Goal: Information Seeking & Learning: Learn about a topic

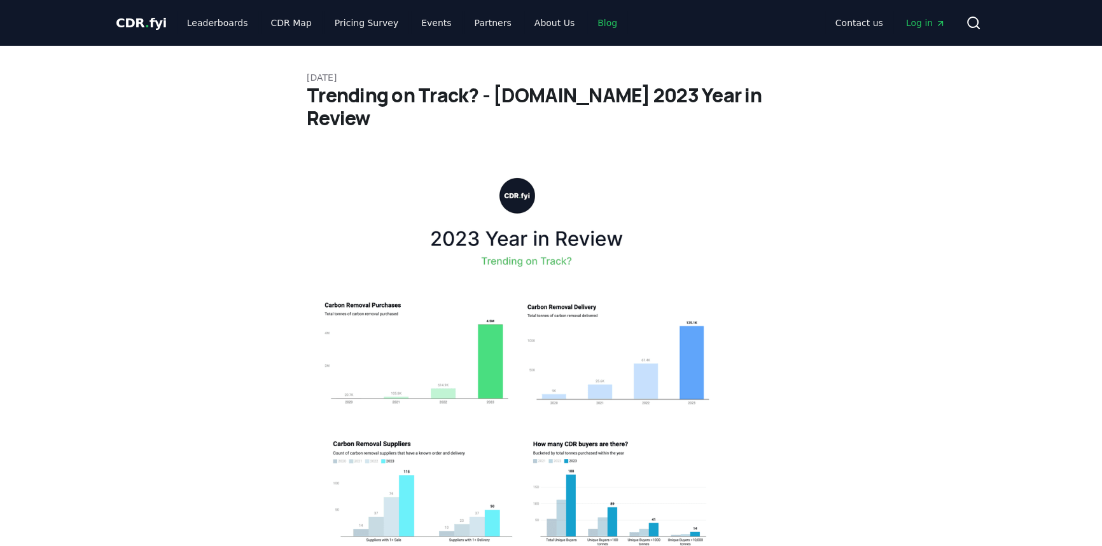
click at [587, 21] on link "Blog" at bounding box center [607, 22] width 40 height 23
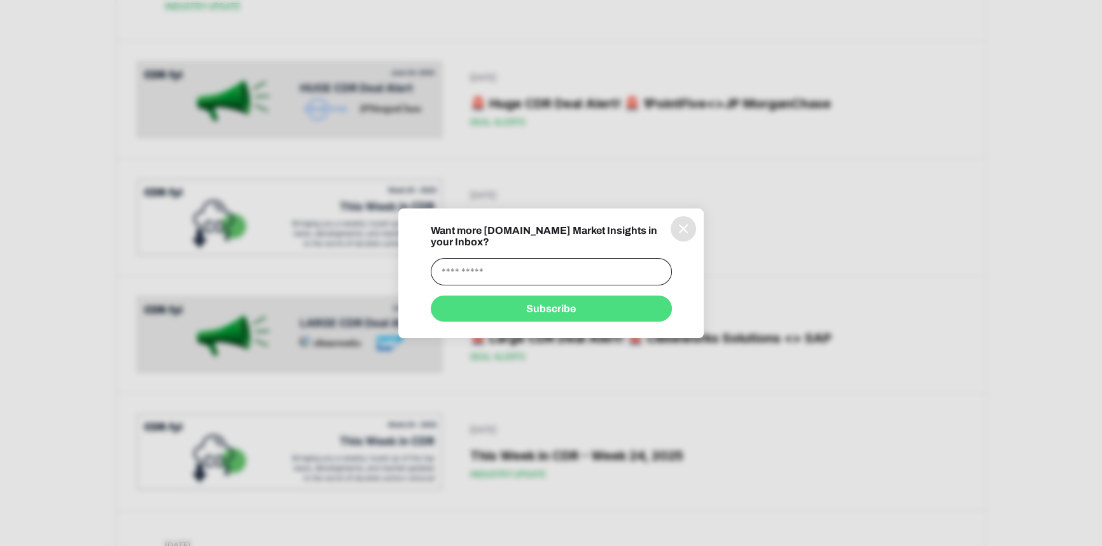
scroll to position [3576, 0]
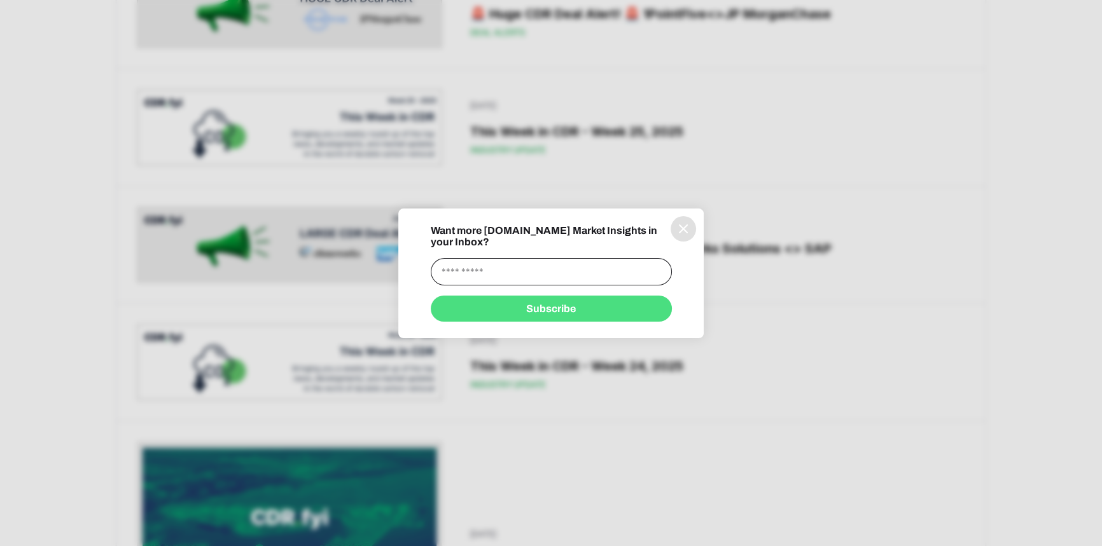
click at [680, 230] on icon "information" at bounding box center [683, 229] width 8 height 8
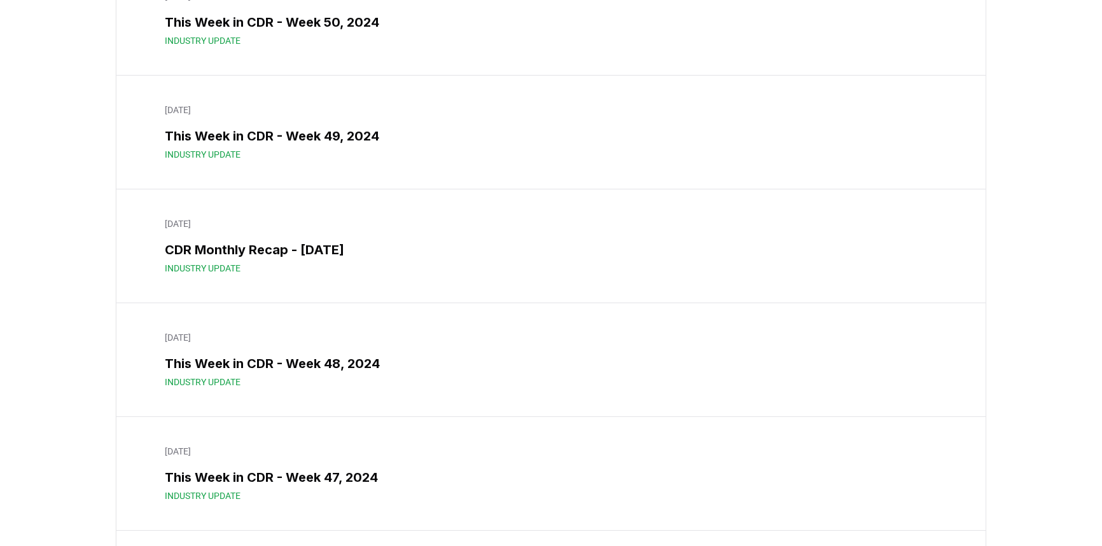
scroll to position [11592, 0]
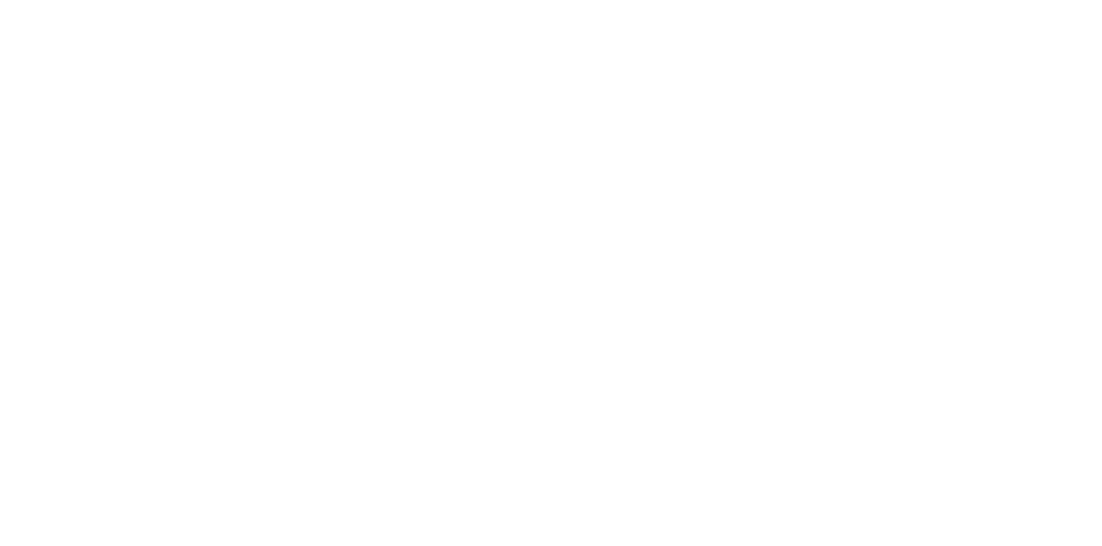
scroll to position [2793, 0]
